Goal: Navigation & Orientation: Find specific page/section

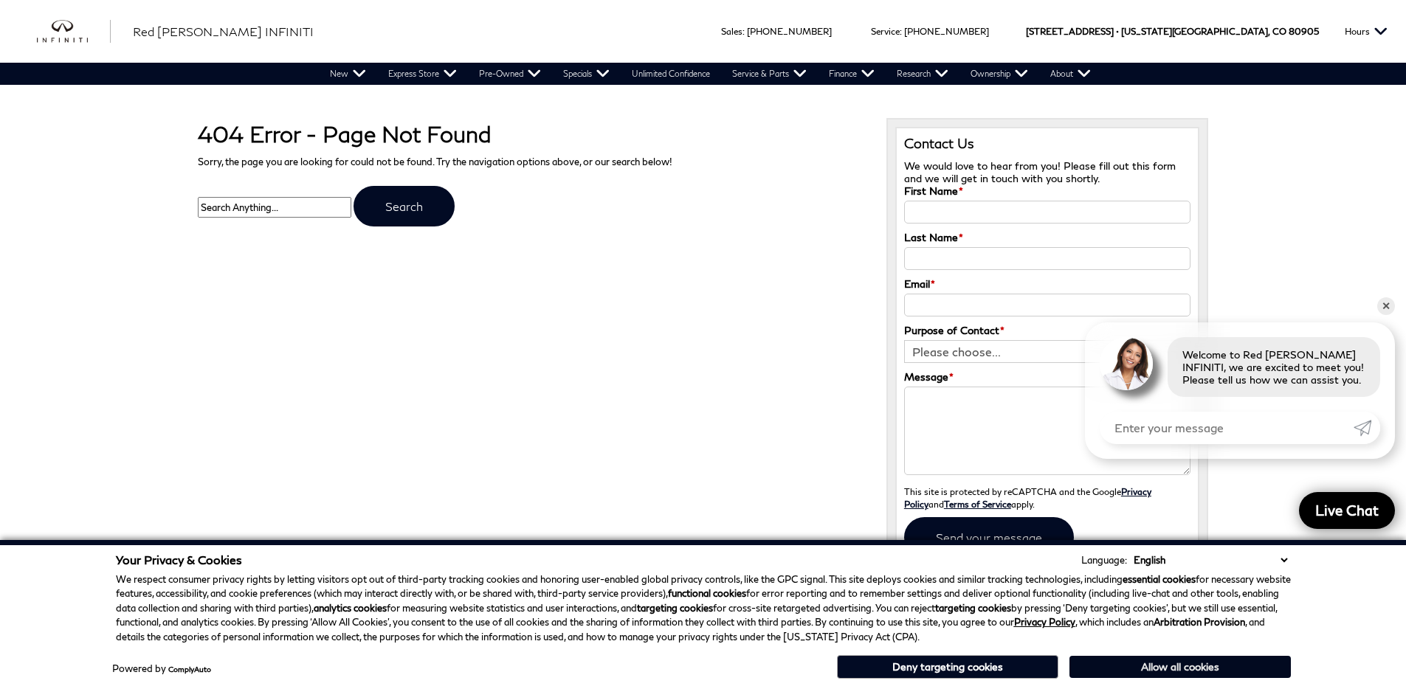
click at [1107, 672] on button "Allow all cookies" at bounding box center [1179, 667] width 221 height 22
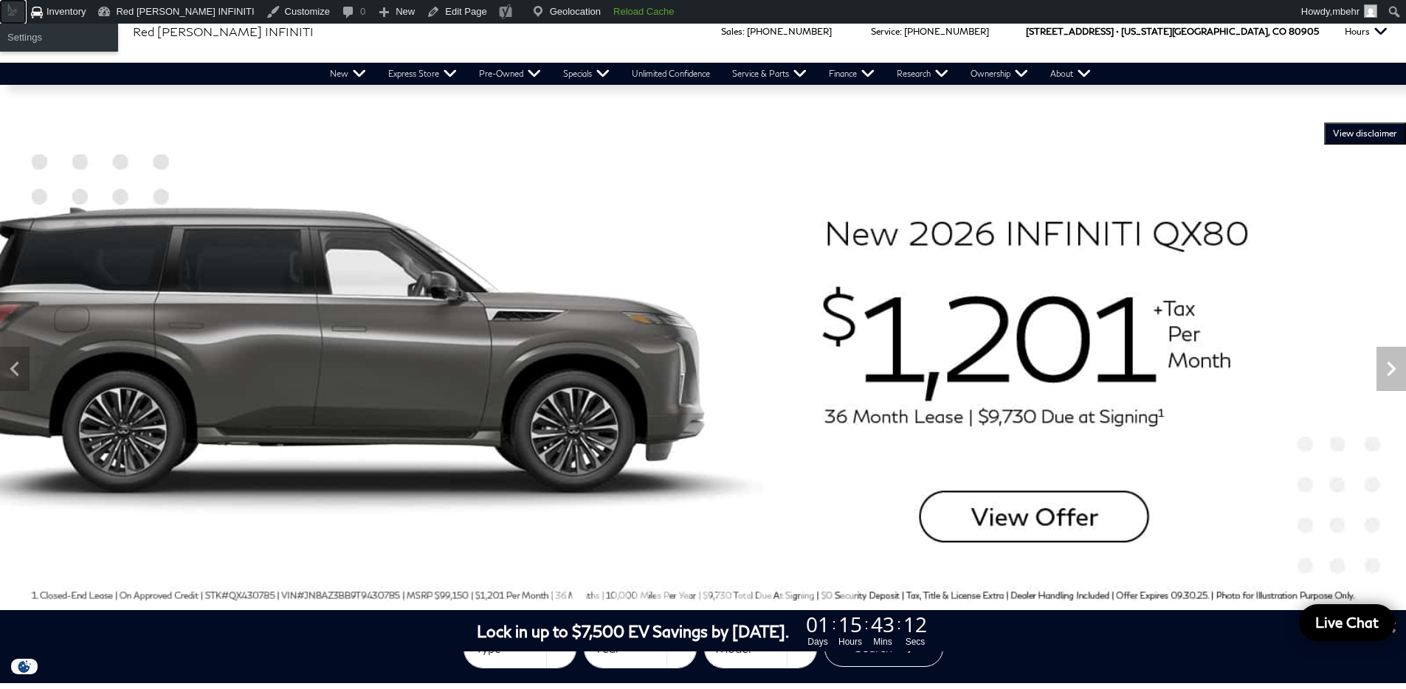
click at [9, 15] on span "Toolbar" at bounding box center [12, 10] width 15 height 15
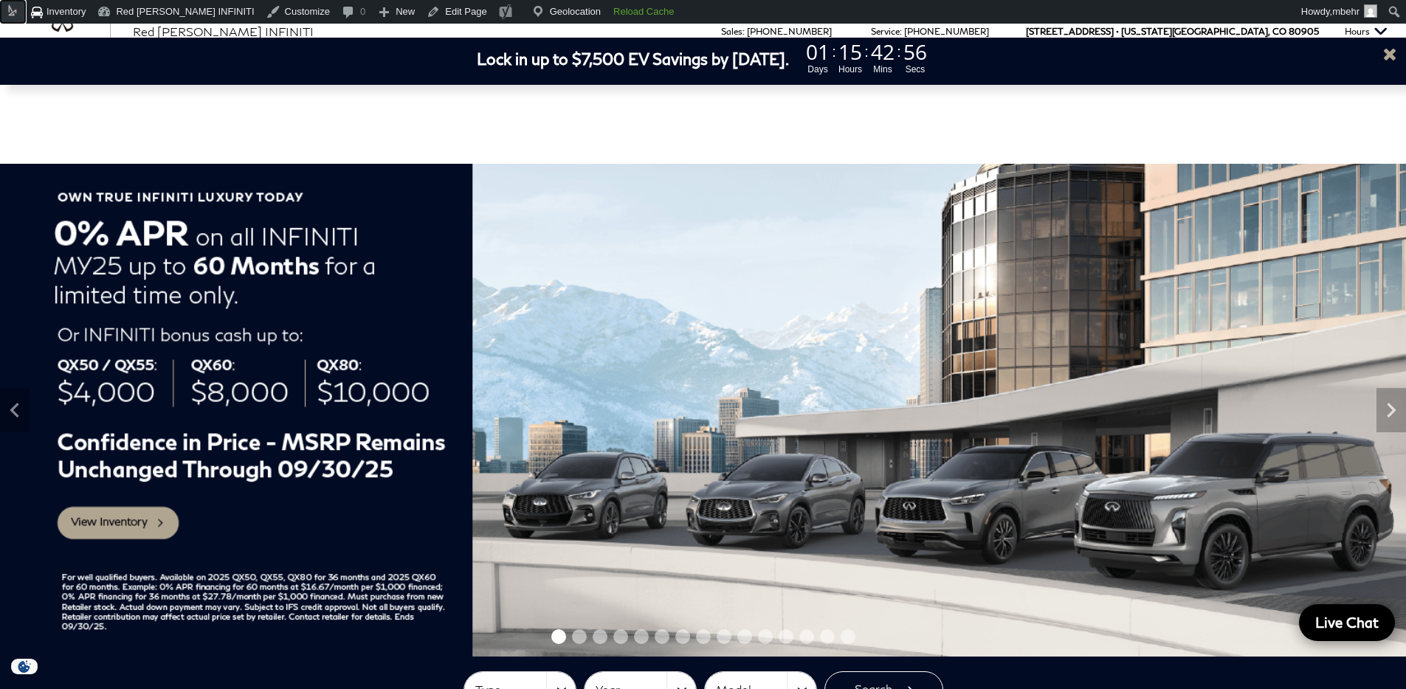
click at [10, 13] on span "Toolbar" at bounding box center [12, 10] width 15 height 15
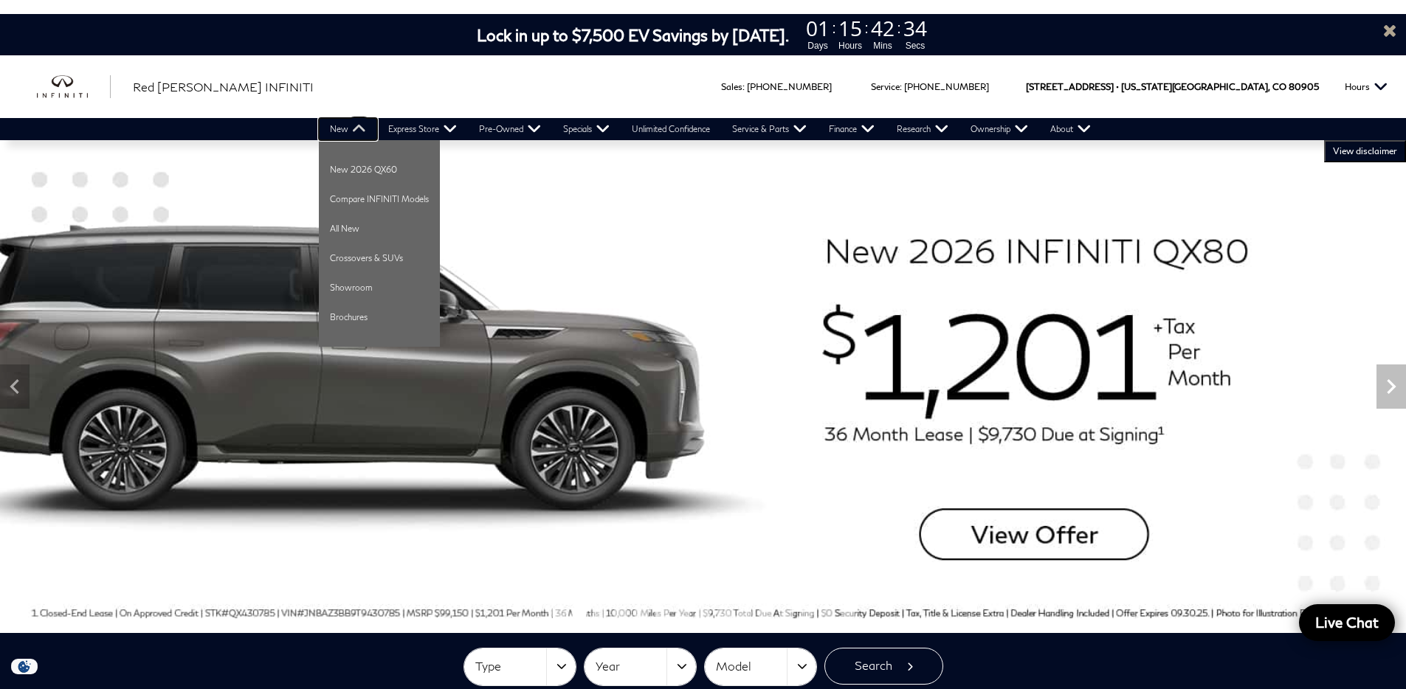
click at [357, 131] on link "New" at bounding box center [348, 129] width 58 height 22
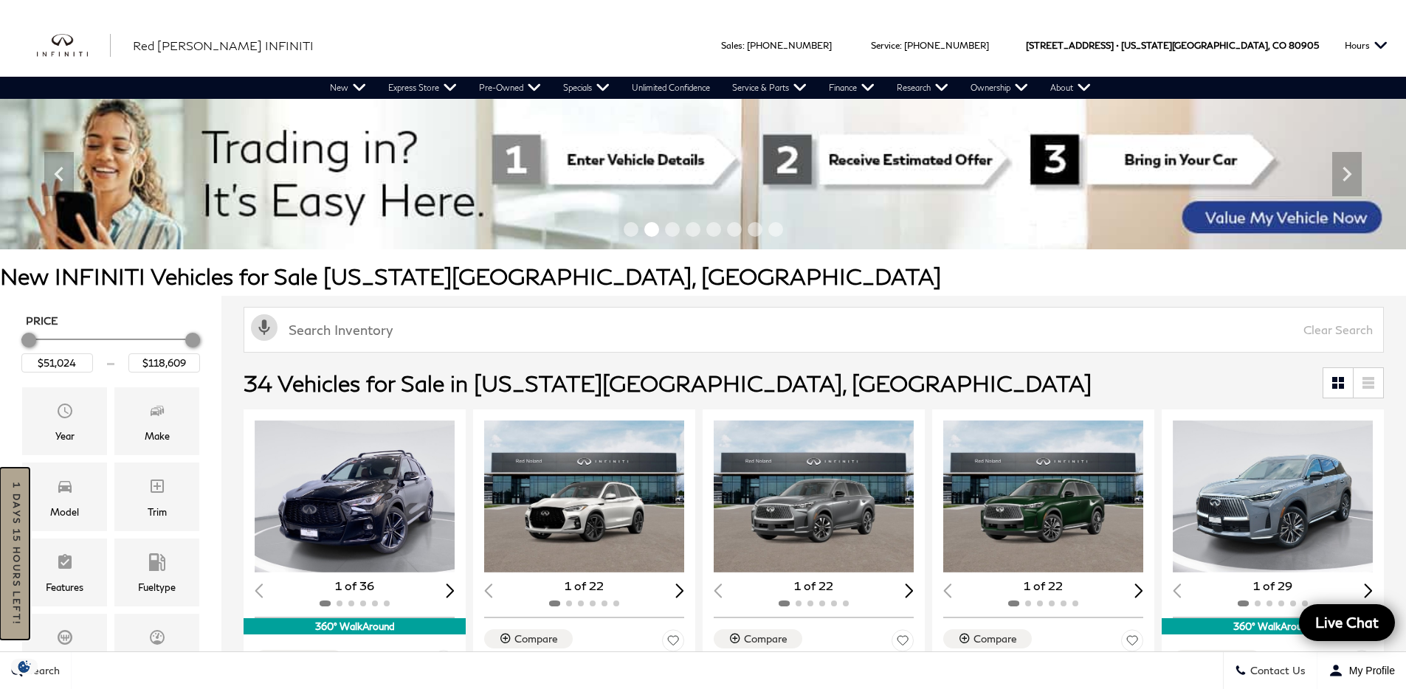
click at [6, 514] on link "1 days 15 hours left!" at bounding box center [15, 554] width 30 height 172
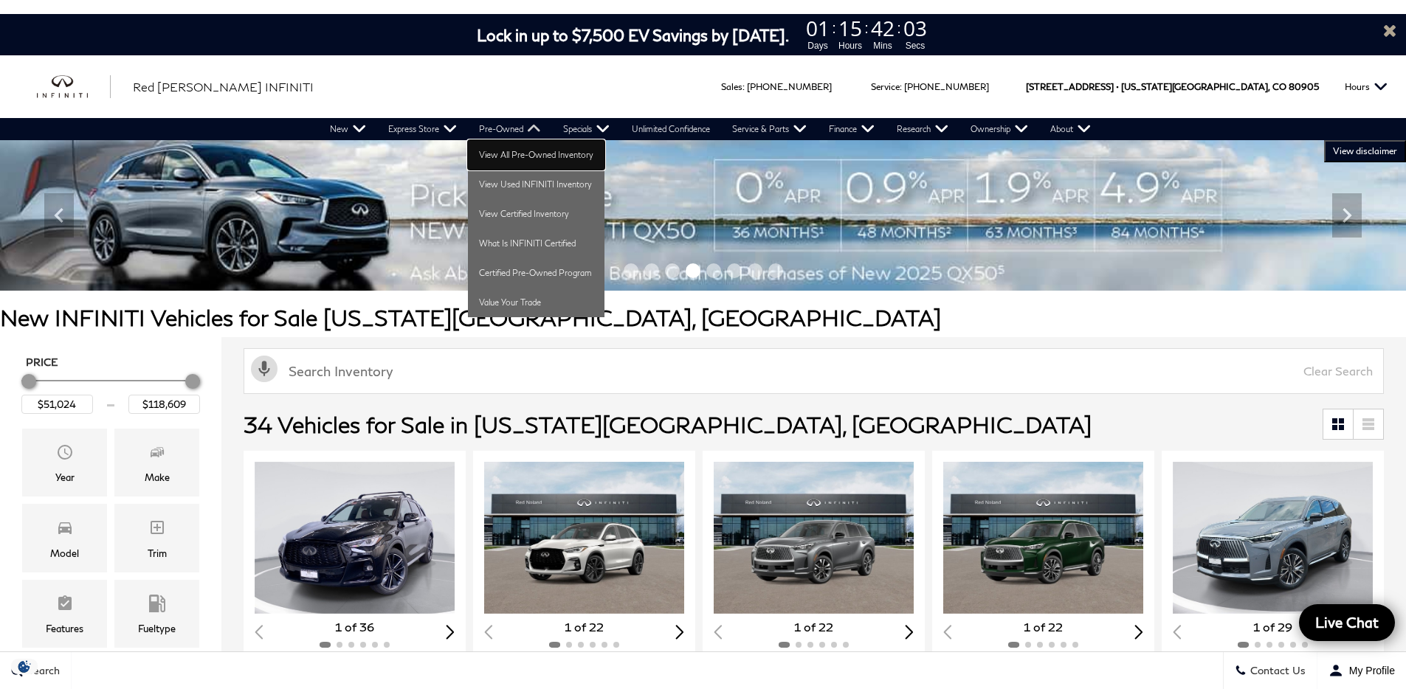
click at [510, 148] on link "View All Pre-Owned Inventory" at bounding box center [536, 155] width 137 height 30
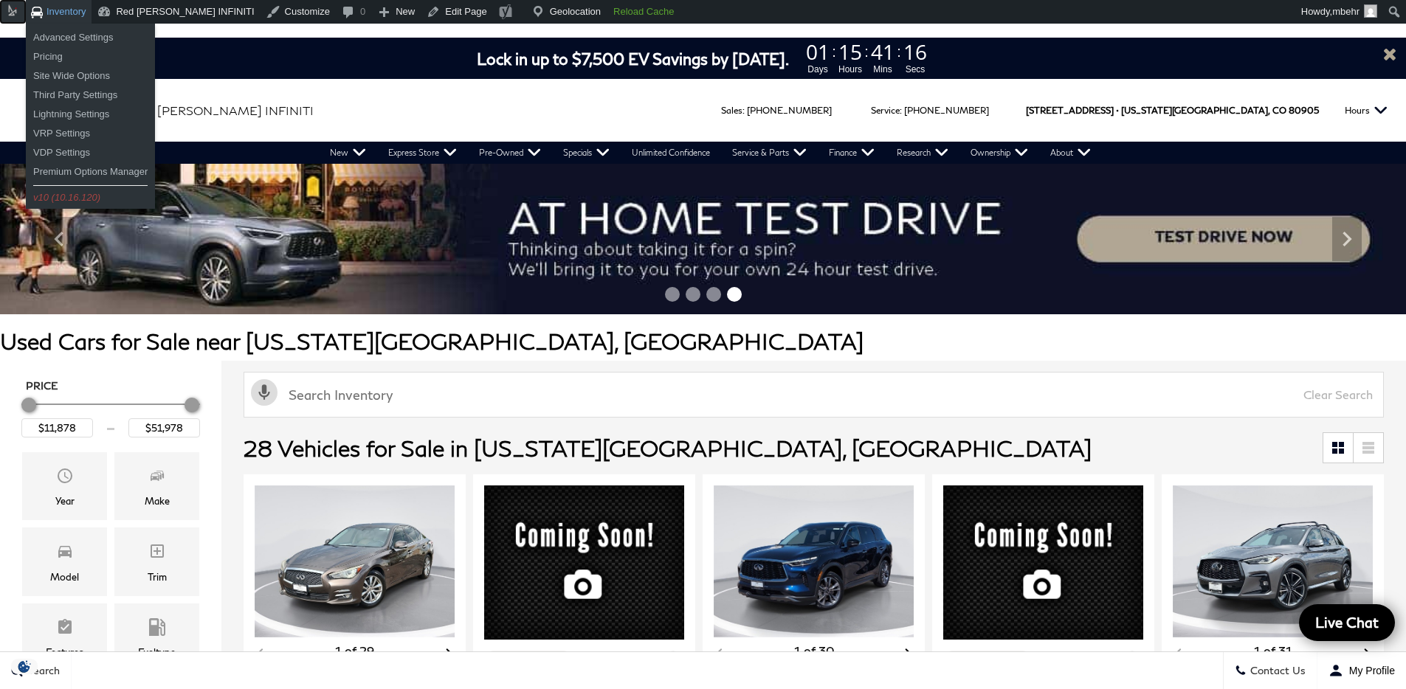
click at [13, 11] on span "Toolbar" at bounding box center [12, 10] width 15 height 15
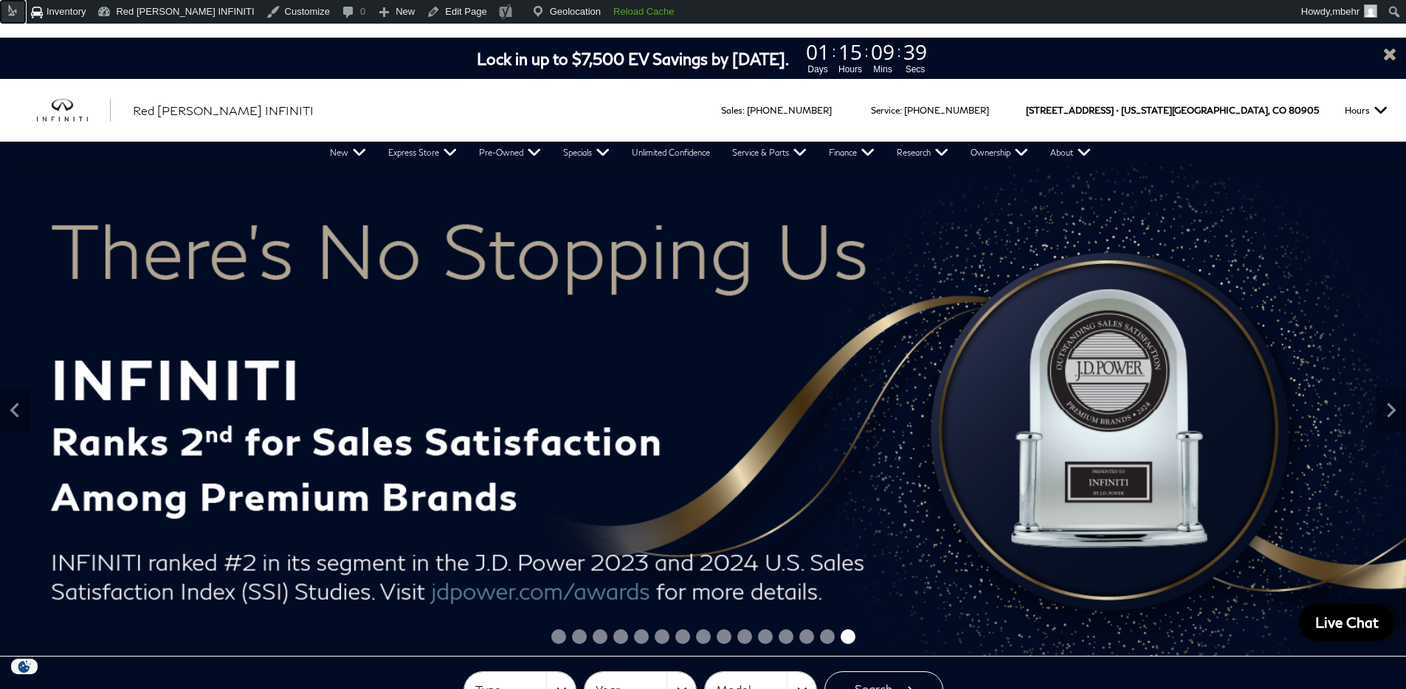
click at [9, 11] on span "Toolbar" at bounding box center [12, 10] width 15 height 15
click at [9, 10] on span "Toolbar" at bounding box center [12, 10] width 15 height 15
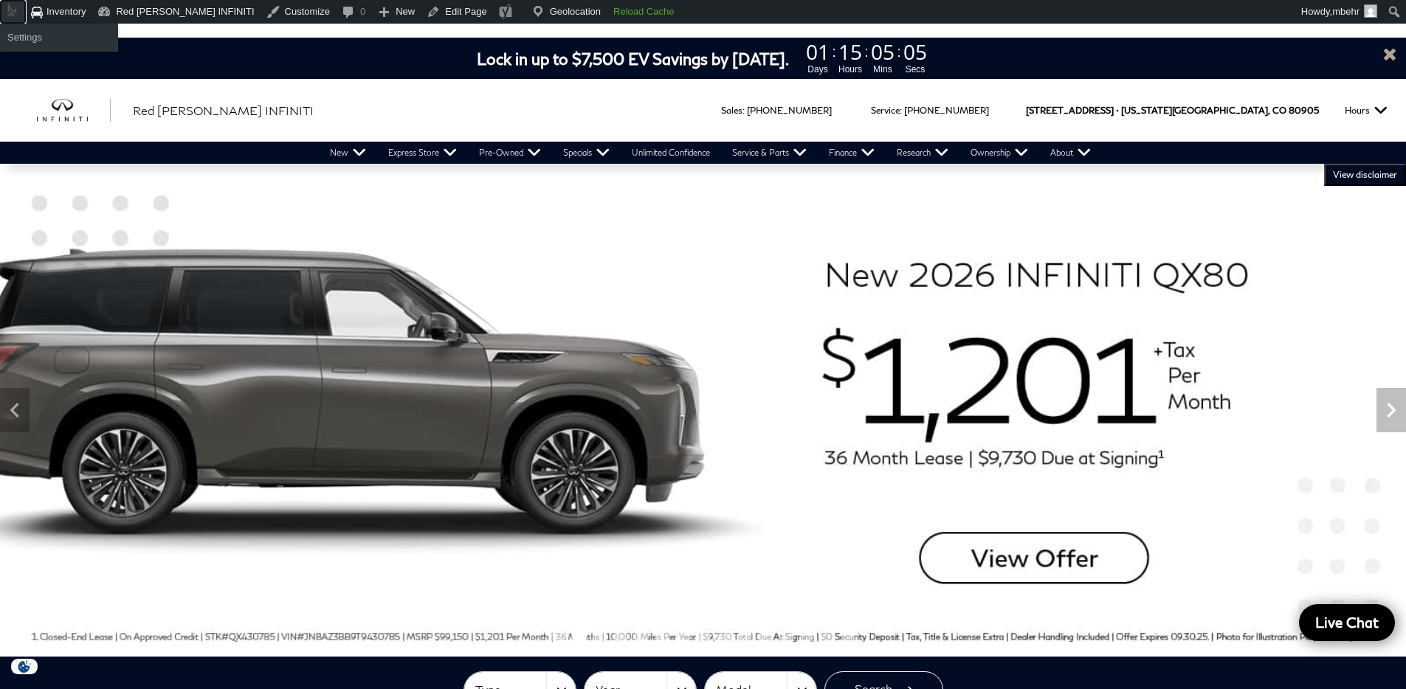
click at [10, 12] on span "Toolbar" at bounding box center [12, 10] width 15 height 15
